Goal: Transaction & Acquisition: Purchase product/service

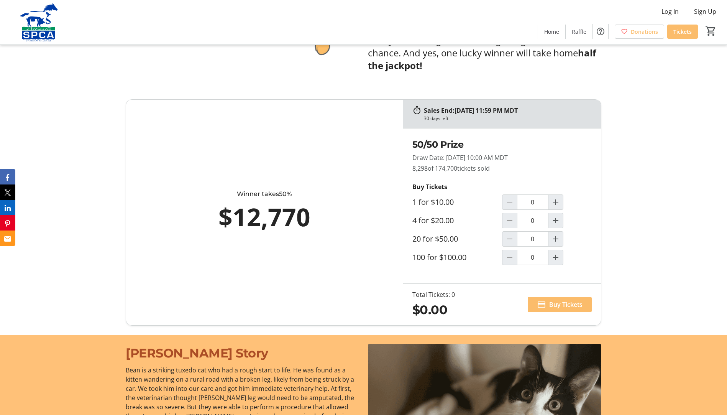
scroll to position [460, 0]
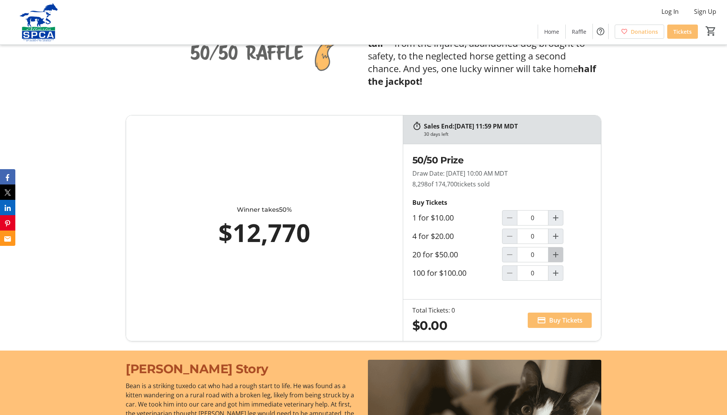
click at [555, 251] on mat-icon "Increment by one" at bounding box center [555, 254] width 9 height 9
type input "1"
click at [551, 320] on span "Buy Tickets" at bounding box center [565, 319] width 33 height 9
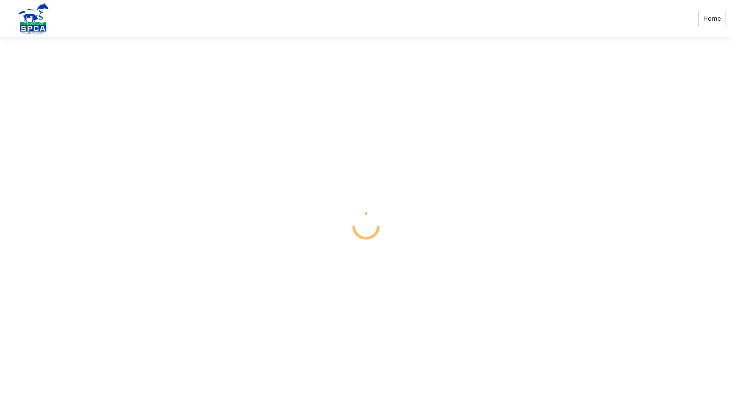
select select "CA"
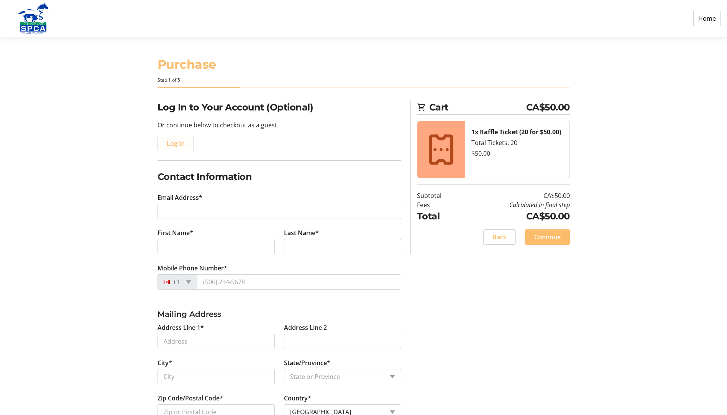
click at [178, 144] on span "Log In" at bounding box center [176, 143] width 18 height 9
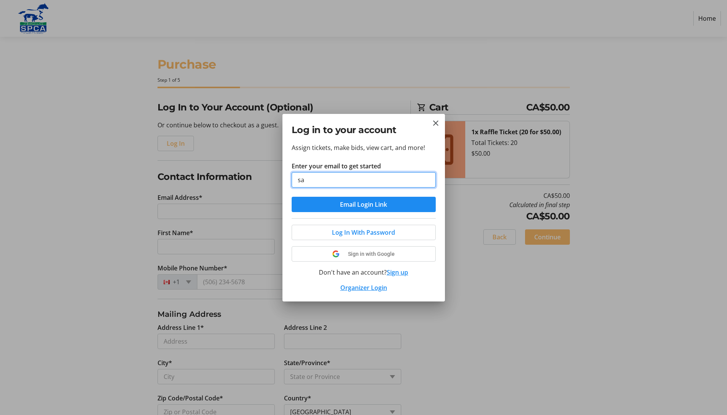
type input "[EMAIL_ADDRESS][DOMAIN_NAME]"
click at [357, 204] on span "Email Login Link" at bounding box center [363, 204] width 47 height 9
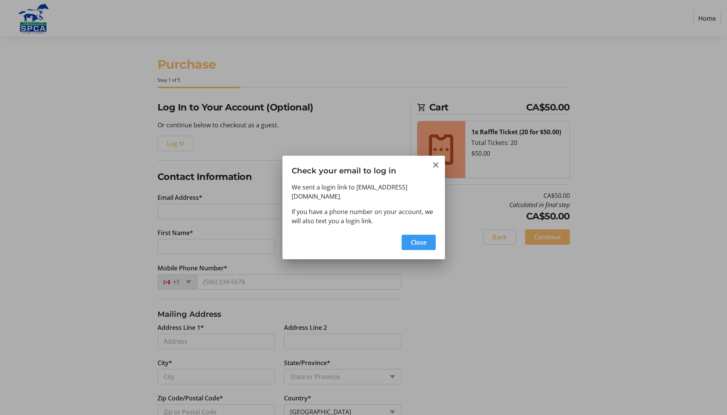
click at [418, 242] on span "Close" at bounding box center [419, 242] width 16 height 9
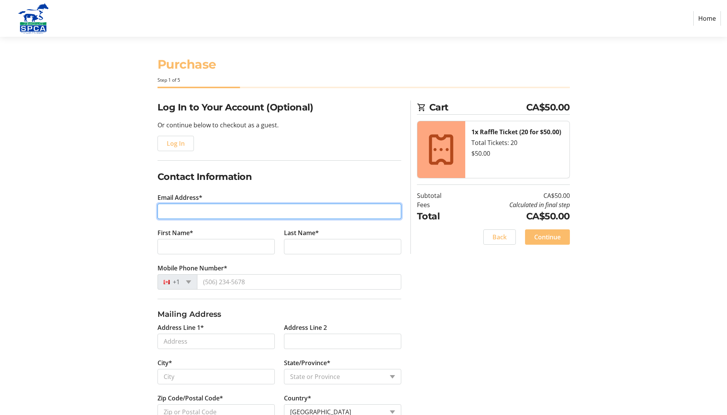
click at [182, 208] on input "Email Address*" at bounding box center [279, 210] width 244 height 15
type input "[EMAIL_ADDRESS][DOMAIN_NAME]"
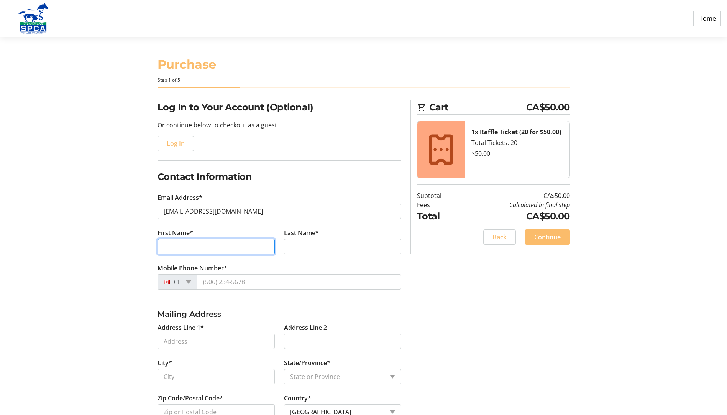
type input "[PERSON_NAME]"
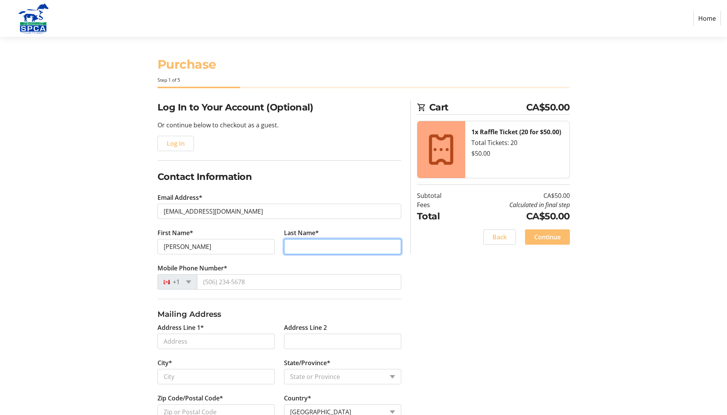
type input "[PERSON_NAME]"
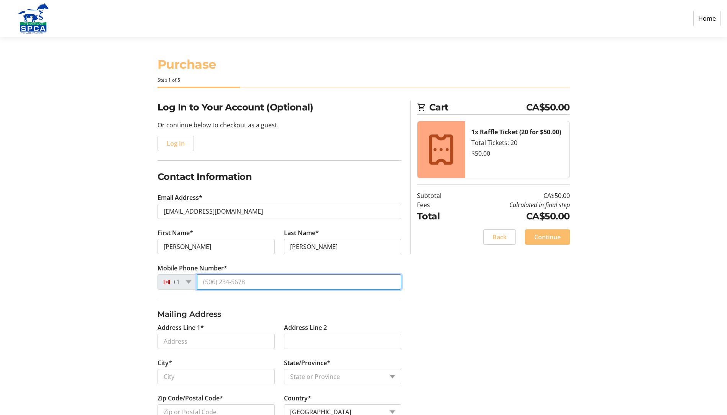
type input "[PHONE_NUMBER]"
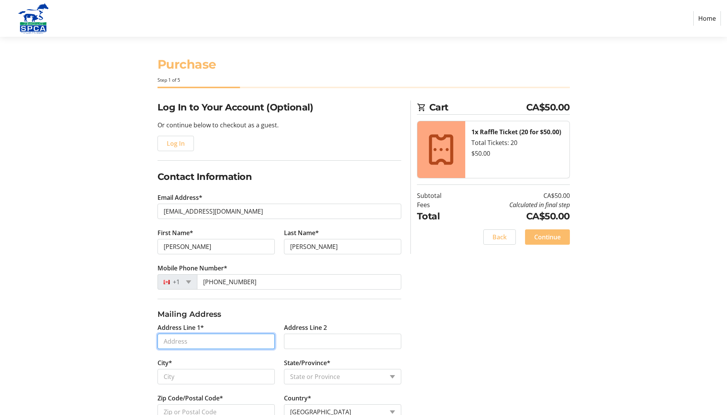
type input "PO Box 56 SW 1/4 10 38 15 W 4th"
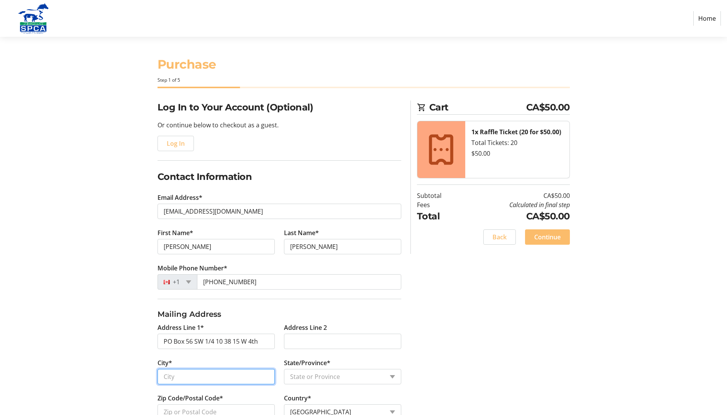
type input "HALKIRK"
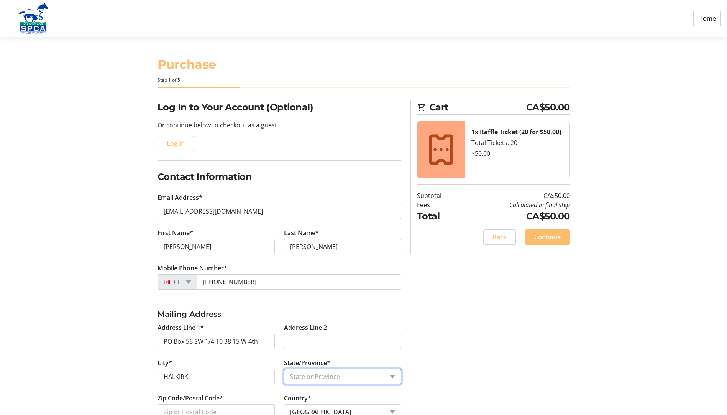
select select "AB"
type input "T0C1M0"
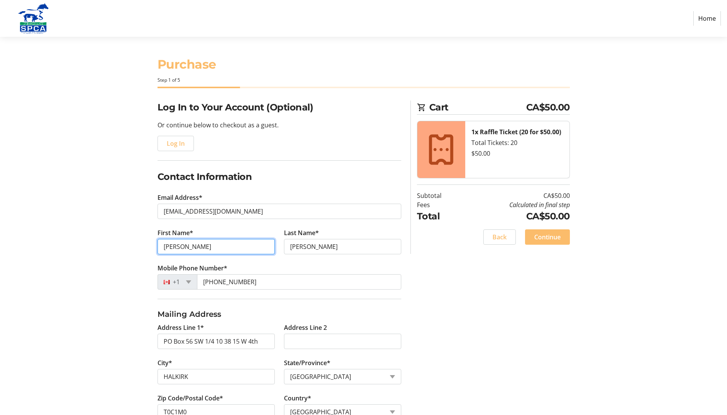
click at [185, 245] on input "[PERSON_NAME]" at bounding box center [215, 246] width 117 height 15
type input "[PERSON_NAME]"
type input "[STREET_ADDRESS]"
type input "[PERSON_NAME]"
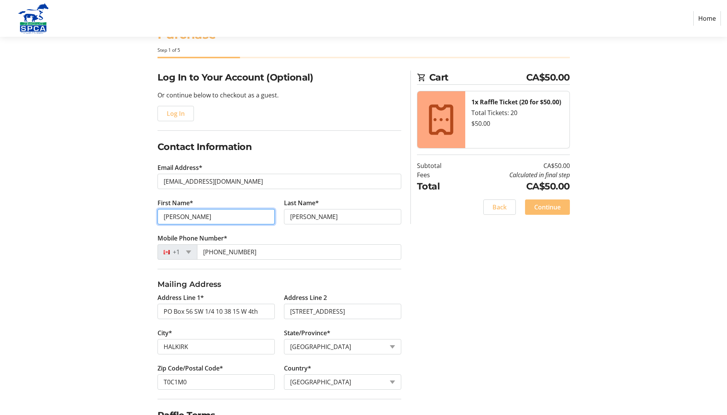
scroll to position [71, 0]
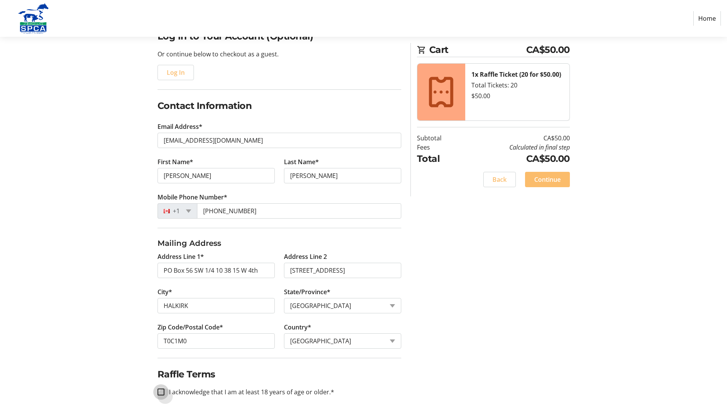
click at [161, 391] on input "I acknowledge that I am at least 18 years of age or older.*" at bounding box center [160, 391] width 7 height 7
checkbox input "true"
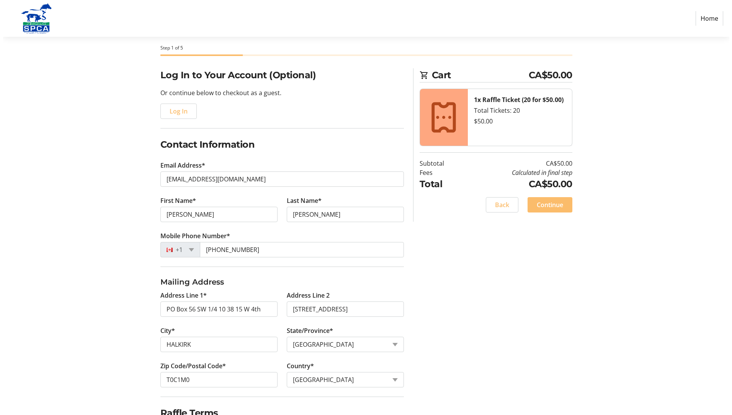
scroll to position [0, 0]
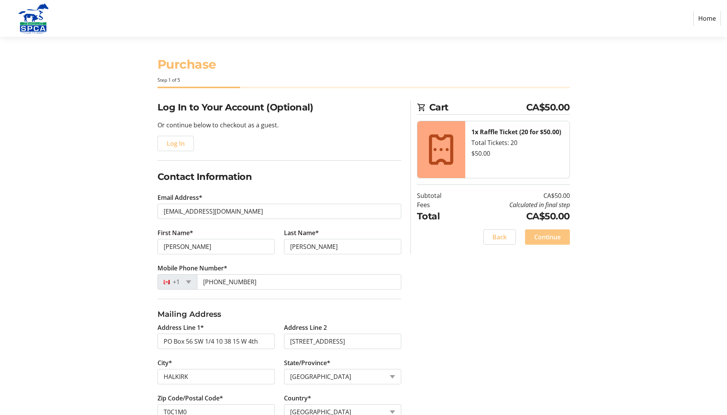
click at [549, 236] on span "Continue" at bounding box center [547, 236] width 26 height 9
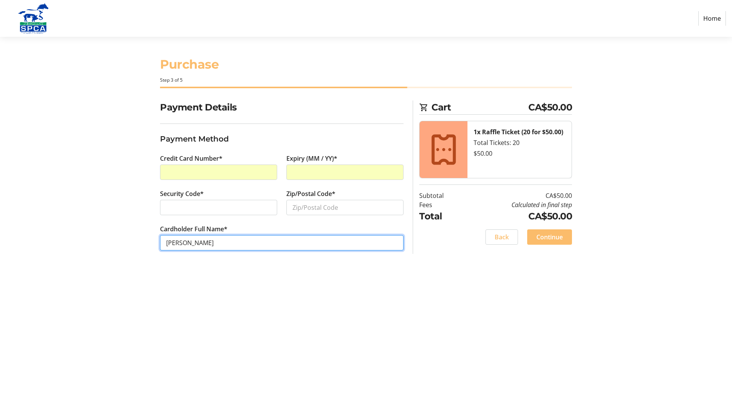
click at [254, 243] on input "[PERSON_NAME]" at bounding box center [282, 242] width 244 height 15
type input "[PERSON_NAME]"
click at [180, 202] on div at bounding box center [218, 207] width 117 height 15
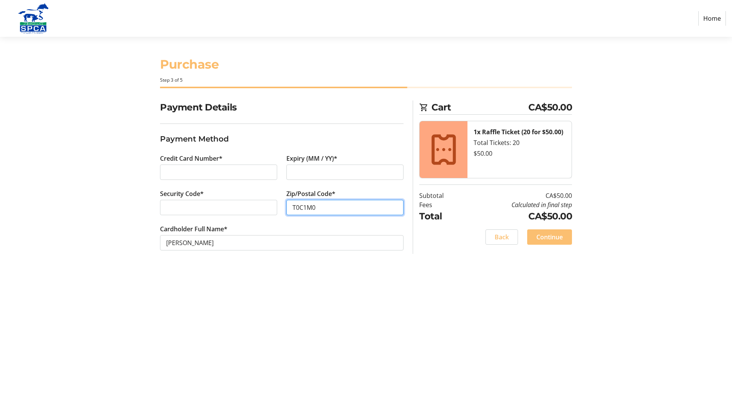
type input "T0C1M0"
click at [552, 238] on span "Continue" at bounding box center [550, 236] width 26 height 9
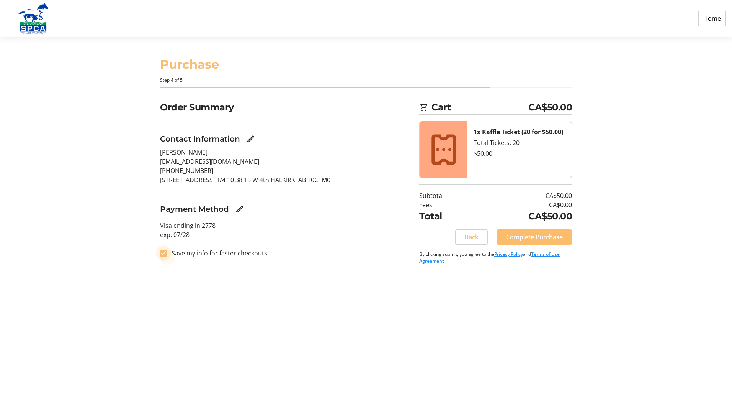
click at [165, 250] on input "Save my info for faster checkouts" at bounding box center [163, 252] width 7 height 7
checkbox input "false"
click at [536, 238] on span "Complete Purchase" at bounding box center [534, 236] width 57 height 9
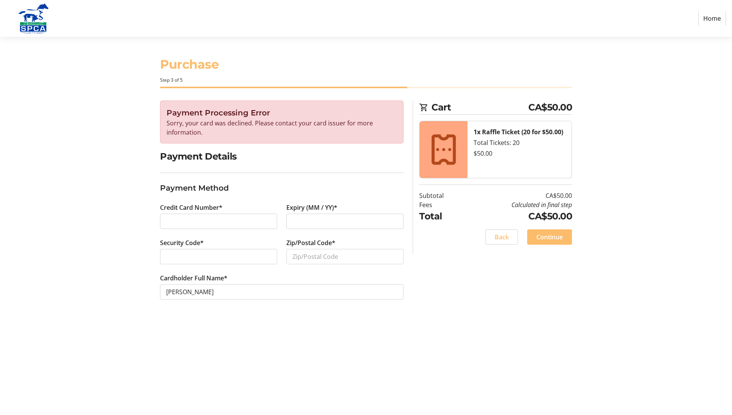
click at [98, 224] on section "Purchase Step 3 of 5 Cart CA$50.00 1x Raffle Ticket (20 for $50.00) Total Ticke…" at bounding box center [366, 226] width 732 height 378
click at [247, 194] on fieldset "Payment Method" at bounding box center [282, 191] width 244 height 18
type input "T0C1M0"
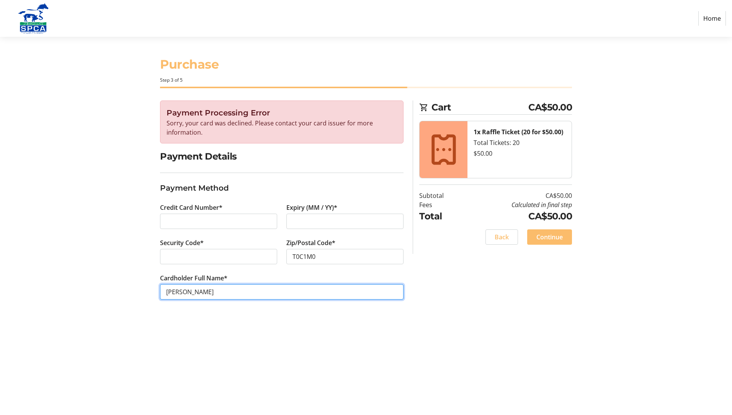
click at [253, 295] on input "[PERSON_NAME]" at bounding box center [282, 291] width 244 height 15
type input "[PERSON_NAME]"
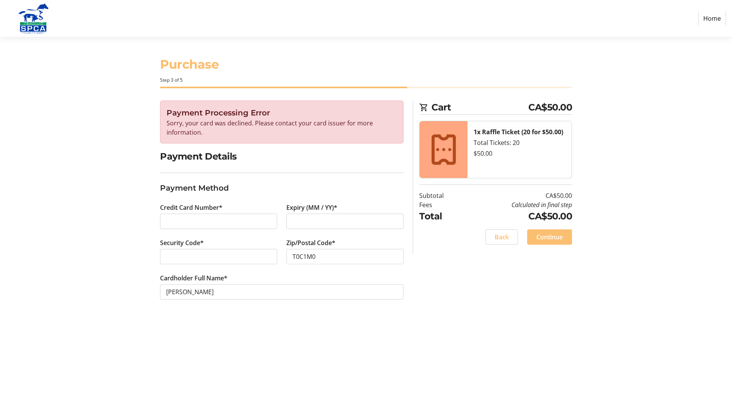
click at [559, 238] on span "Continue" at bounding box center [550, 236] width 26 height 9
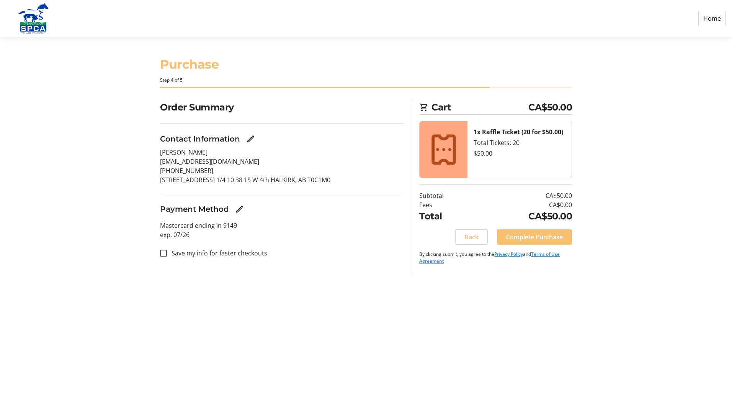
click at [535, 239] on span "Complete Purchase" at bounding box center [534, 236] width 57 height 9
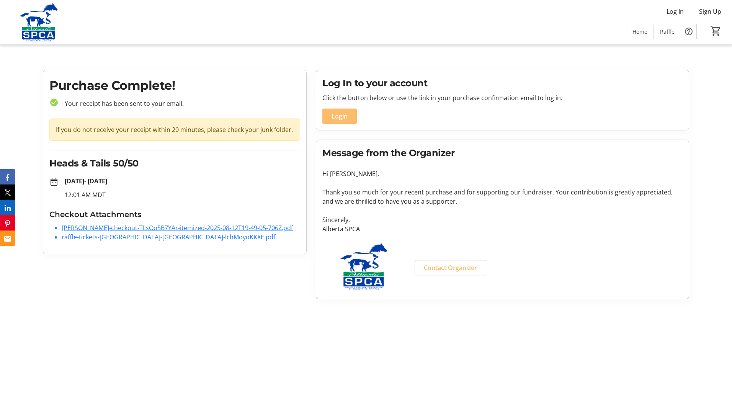
click at [119, 229] on link "[PERSON_NAME]-checkout-TLsOo5B7YAr-itemized-2025-08-12T19-49-05-706Z.pdf" at bounding box center [177, 227] width 231 height 8
click at [119, 226] on link "[PERSON_NAME]-checkout-TLsOo5B7YAr-itemized-2025-08-12T19-49-05-706Z.pdf" at bounding box center [177, 227] width 231 height 8
click at [97, 241] on link "raffle-tickets-[GEOGRAPHIC_DATA]-[GEOGRAPHIC_DATA]-lchMoyoKKXE.pdf" at bounding box center [169, 237] width 214 height 8
click at [123, 241] on link "raffle-tickets-[GEOGRAPHIC_DATA]-[GEOGRAPHIC_DATA]-lchMoyoKKXE.pdf" at bounding box center [169, 237] width 214 height 8
click at [122, 241] on link "raffle-tickets-[GEOGRAPHIC_DATA]-[GEOGRAPHIC_DATA]-lchMoyoKKXE.pdf" at bounding box center [169, 237] width 214 height 8
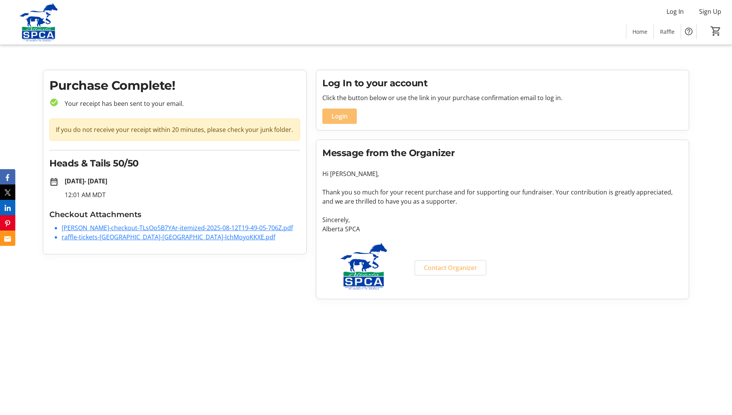
click at [76, 227] on link "[PERSON_NAME]-checkout-TLsOo5B7YAr-itemized-2025-08-12T19-49-05-706Z.pdf" at bounding box center [177, 227] width 231 height 8
